Goal: Find specific page/section: Find specific page/section

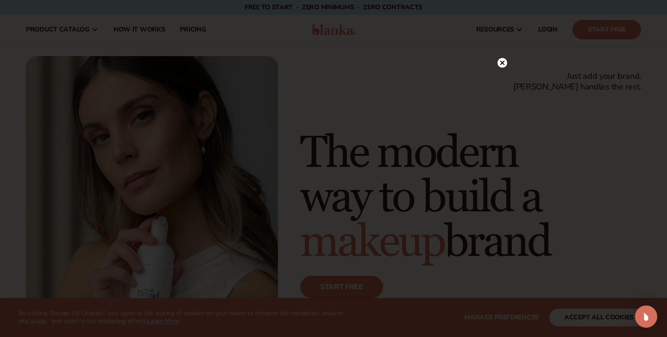
click at [505, 65] on circle at bounding box center [503, 63] width 10 height 10
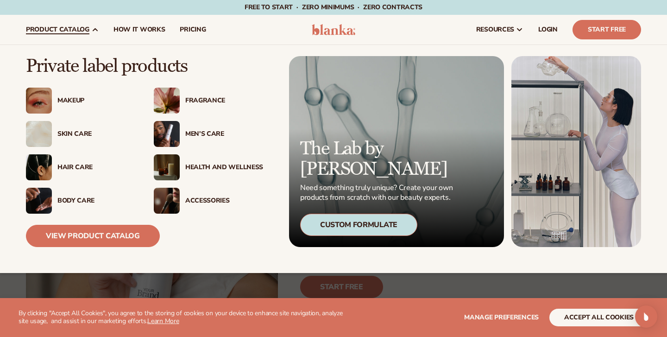
click at [70, 102] on div "Makeup" at bounding box center [96, 101] width 78 height 8
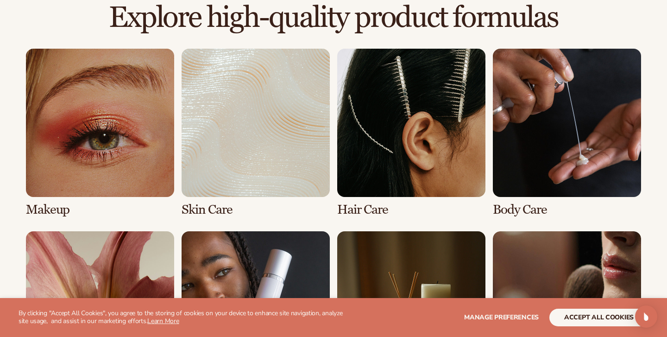
scroll to position [699, 0]
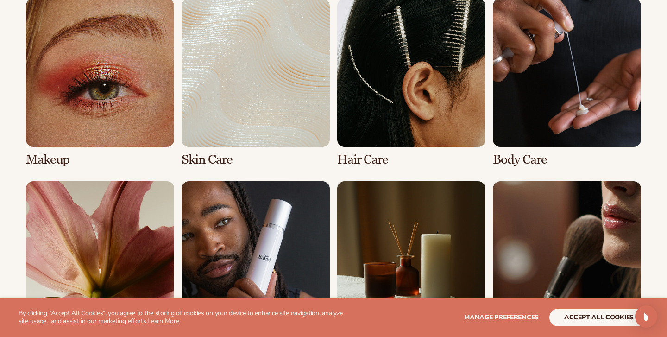
click at [126, 114] on link "1 / 8" at bounding box center [100, 83] width 148 height 168
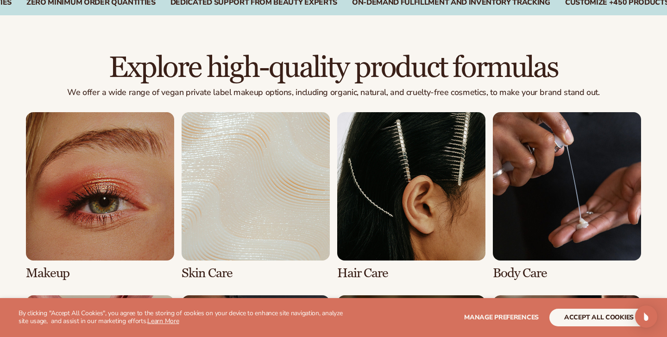
scroll to position [620, 0]
